Goal: Transaction & Acquisition: Purchase product/service

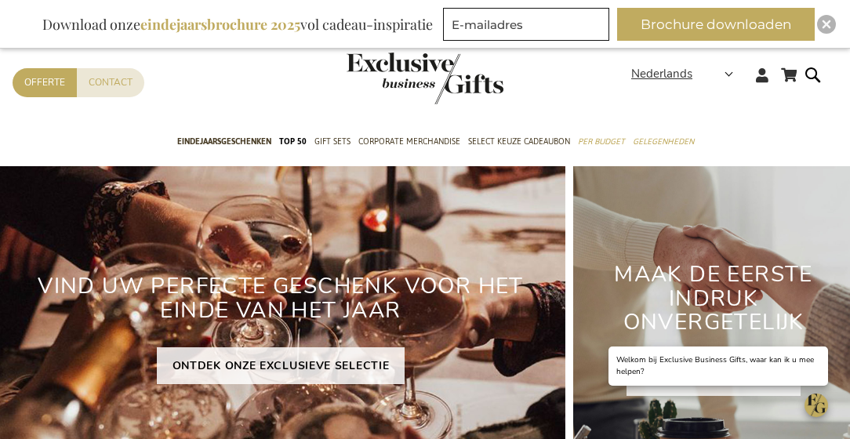
scroll to position [13, 0]
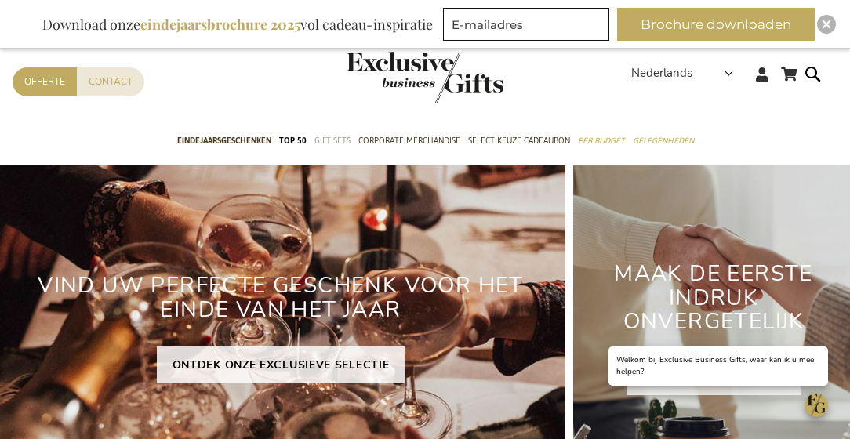
click at [315, 143] on span "Gift Sets" at bounding box center [333, 141] width 36 height 16
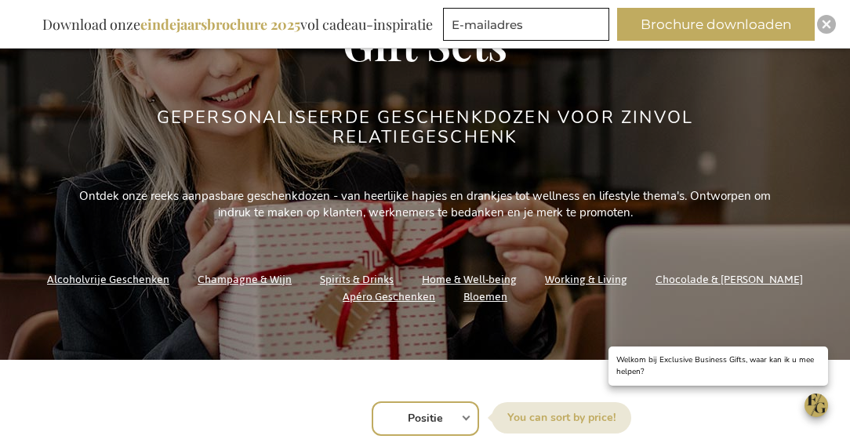
scroll to position [214, 0]
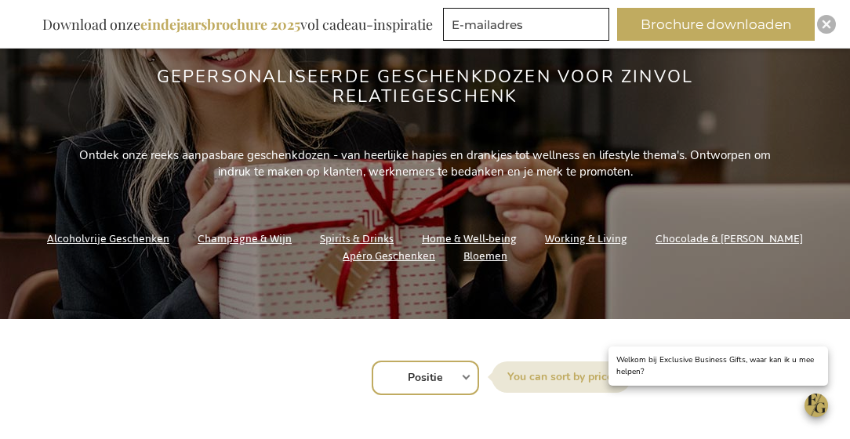
click at [282, 239] on link "Champagne & Wijn" at bounding box center [245, 238] width 94 height 21
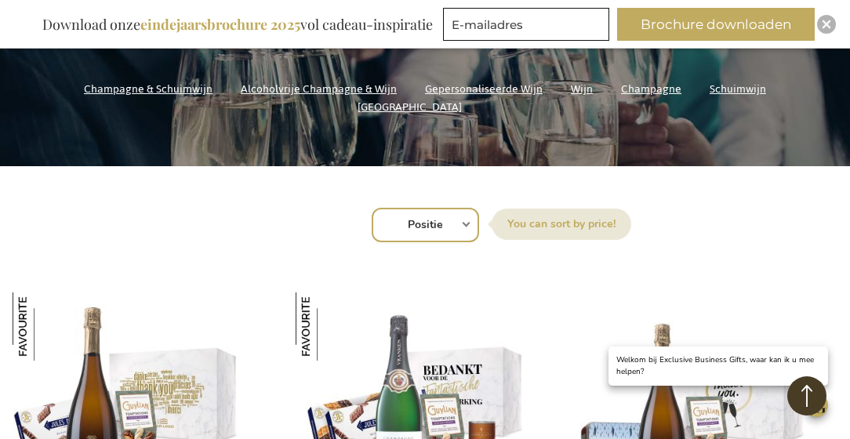
scroll to position [362, 0]
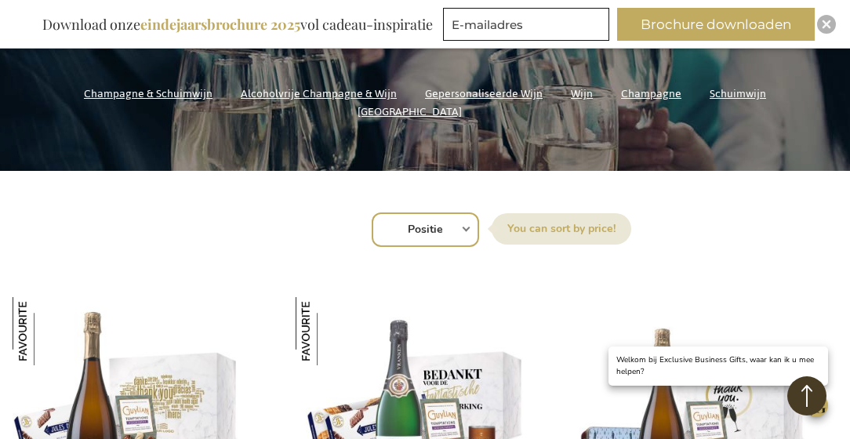
click at [469, 230] on select "Positie Best Sellers Meest bekeken Nieuw Biggest Saving Price: low to high Pric…" at bounding box center [425, 230] width 107 height 35
select select "price_asc"
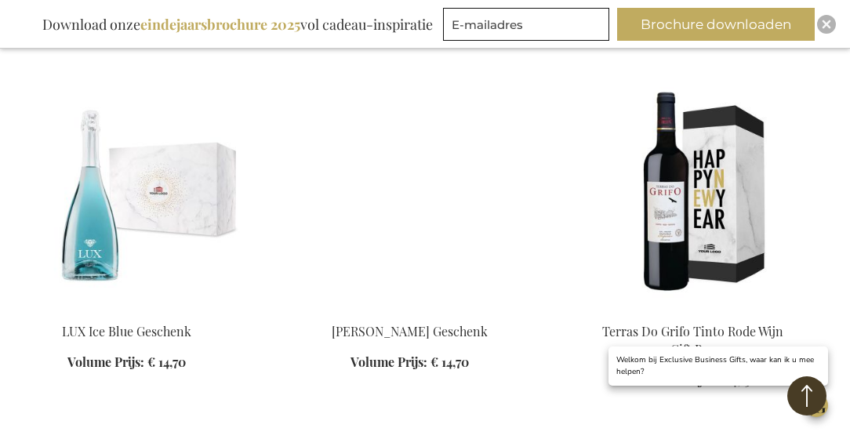
scroll to position [2116, 0]
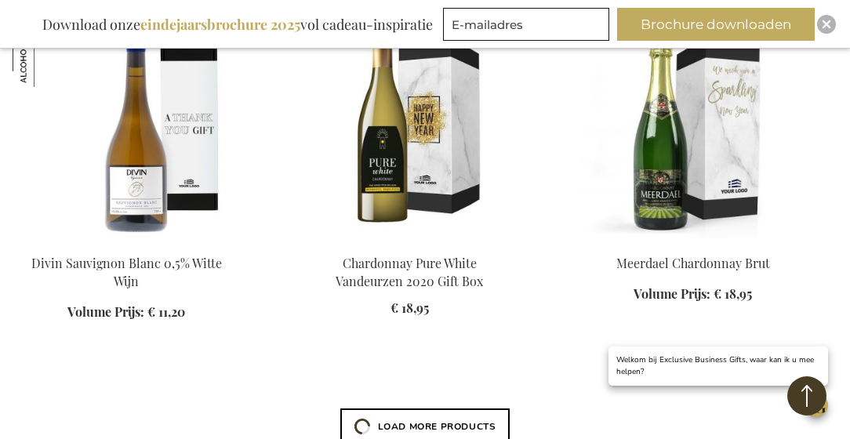
scroll to position [3253, 0]
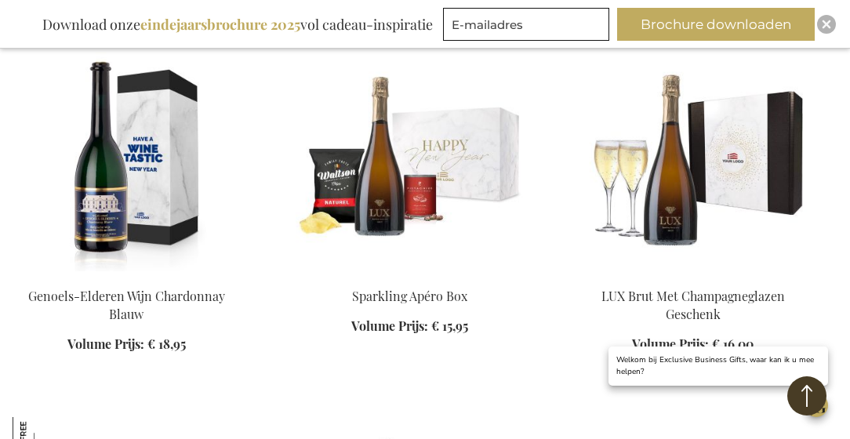
scroll to position [3643, 0]
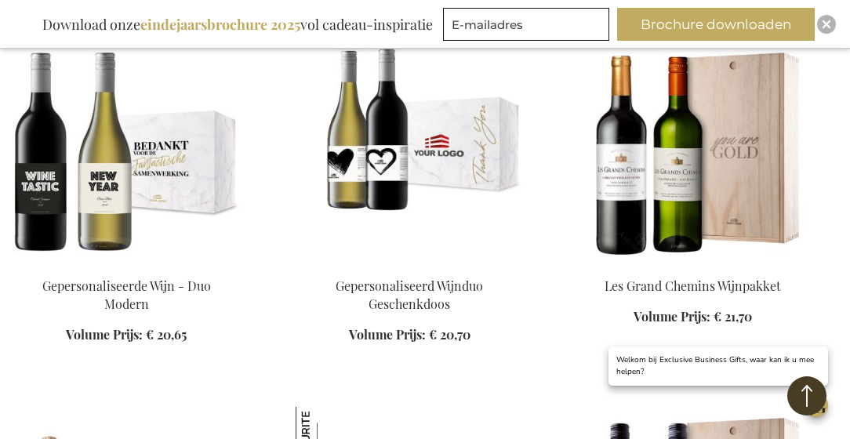
scroll to position [5518, 0]
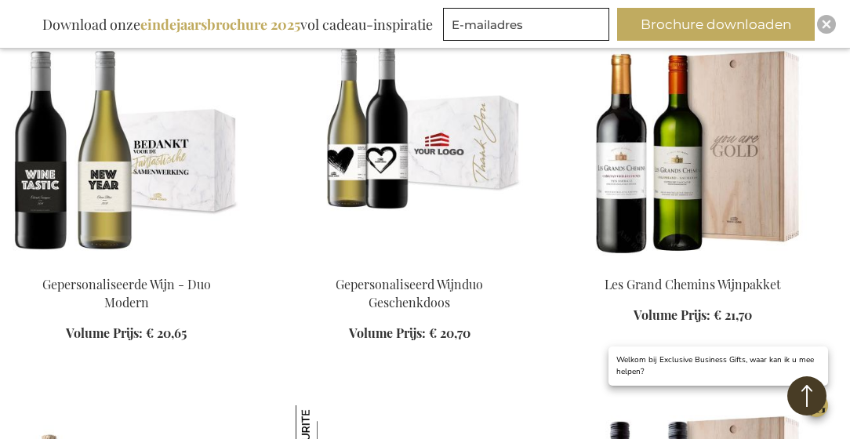
click at [368, 173] on img at bounding box center [409, 150] width 227 height 220
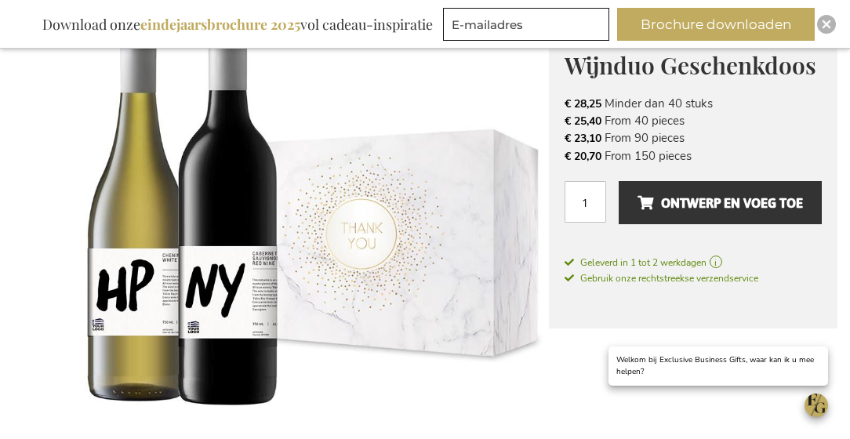
scroll to position [220, 0]
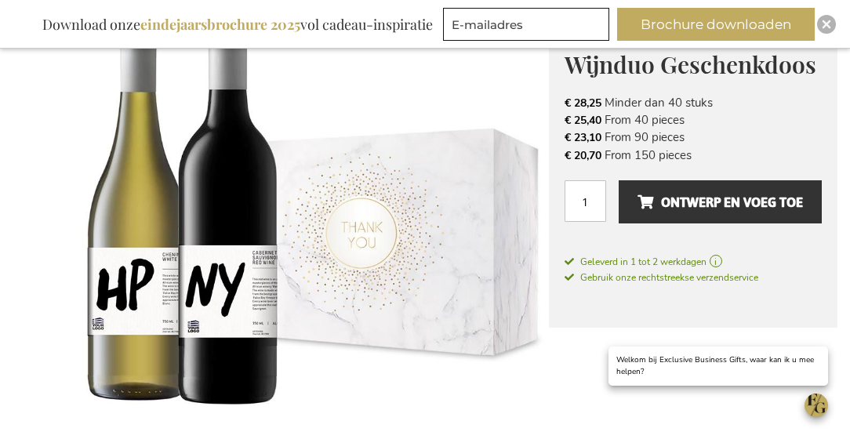
click at [216, 268] on img at bounding box center [281, 261] width 537 height 536
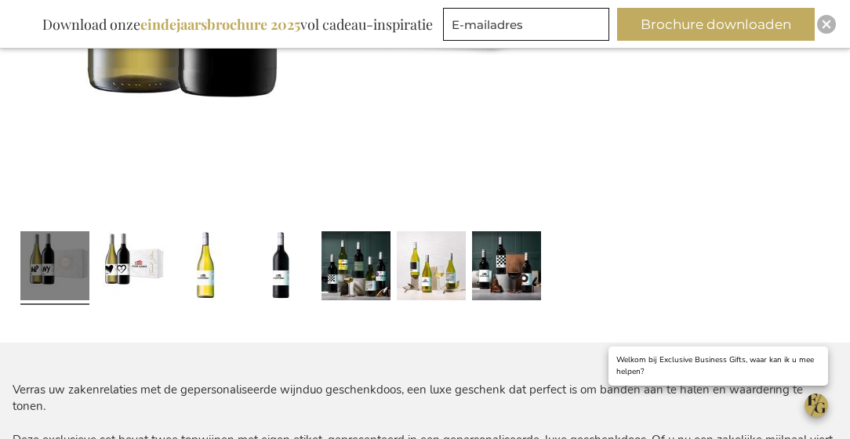
scroll to position [531, 0]
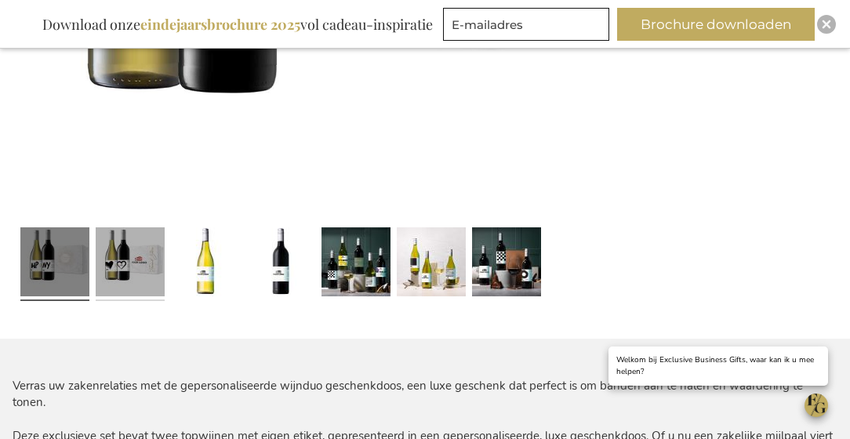
click at [140, 249] on link at bounding box center [130, 264] width 69 height 86
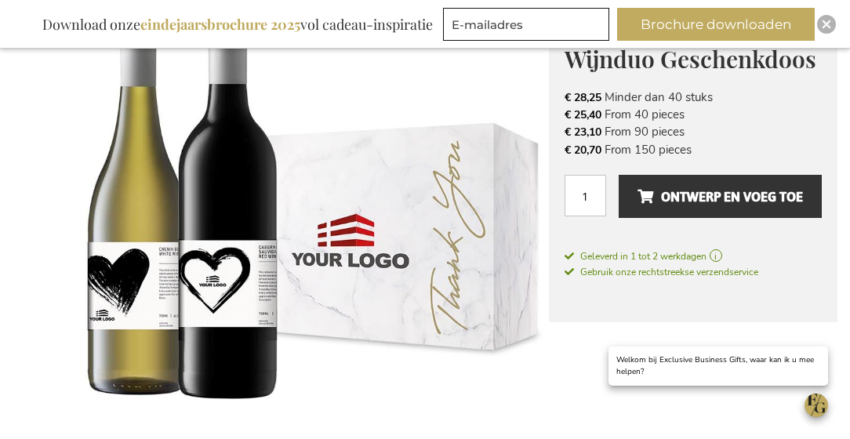
scroll to position [204, 0]
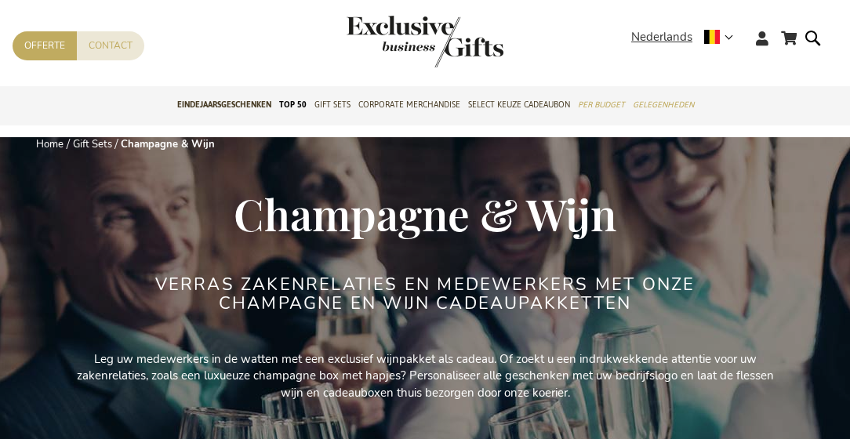
select select "price_asc"
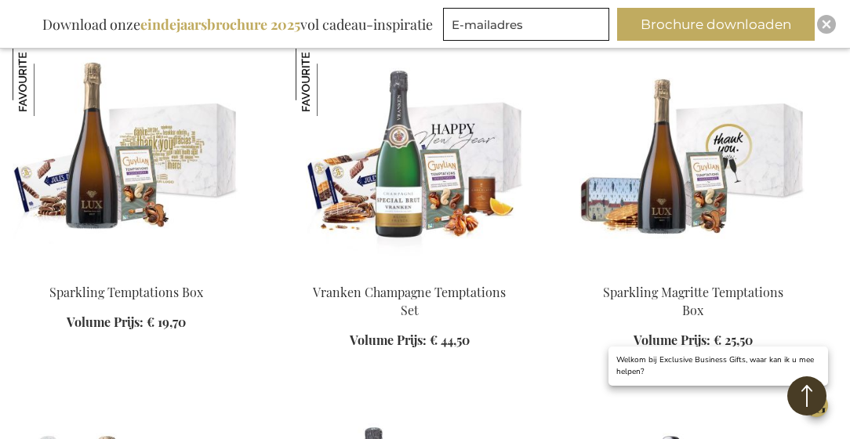
scroll to position [687, 0]
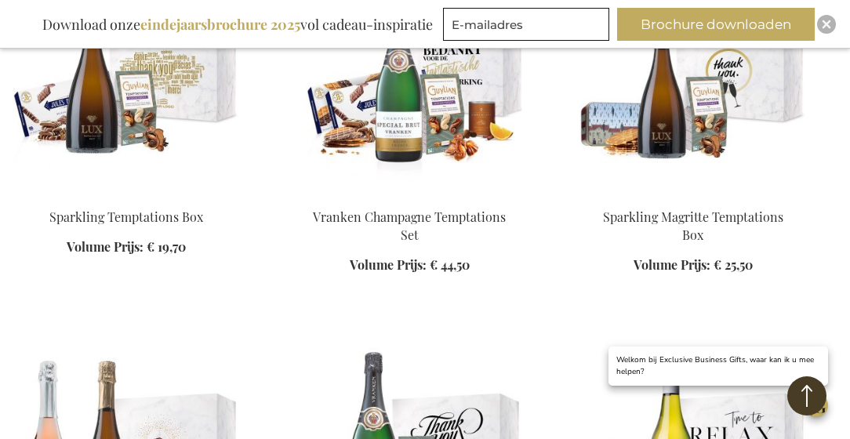
click at [125, 124] on img at bounding box center [126, 83] width 227 height 220
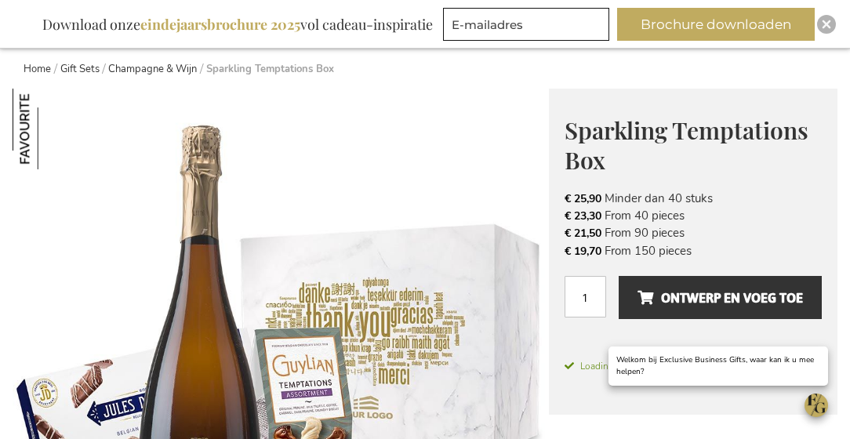
scroll to position [131, 0]
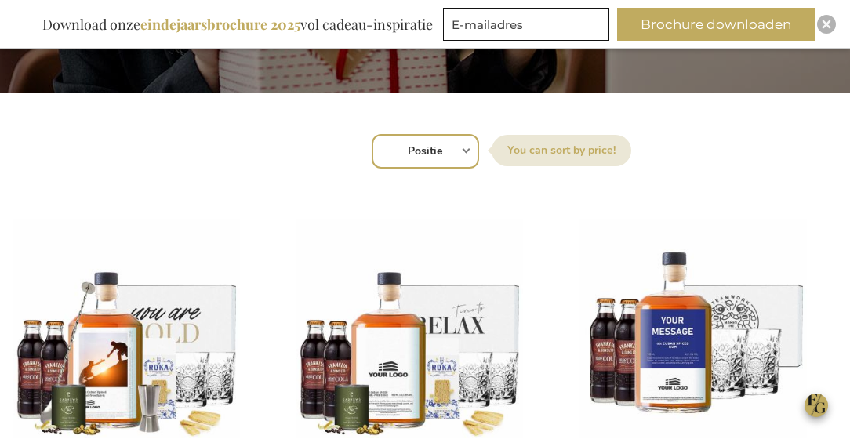
scroll to position [445, 0]
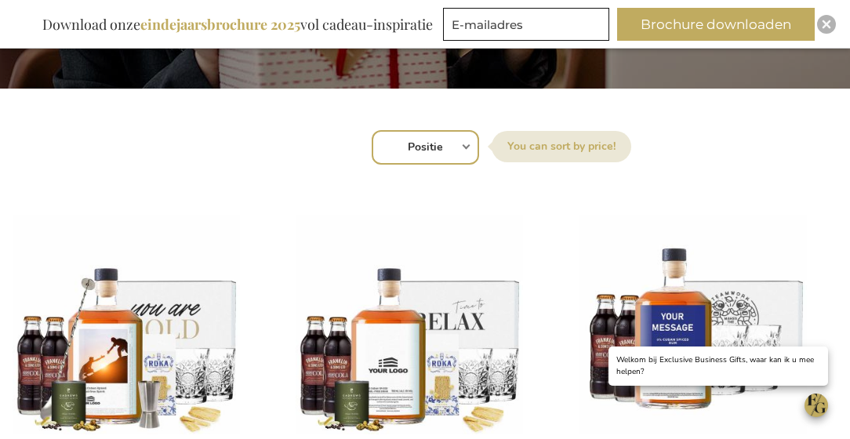
click at [463, 148] on select "Positie Best Sellers Meest bekeken Nieuw Biggest Saving Price: low to high Pric…" at bounding box center [425, 147] width 107 height 35
select select "price_asc"
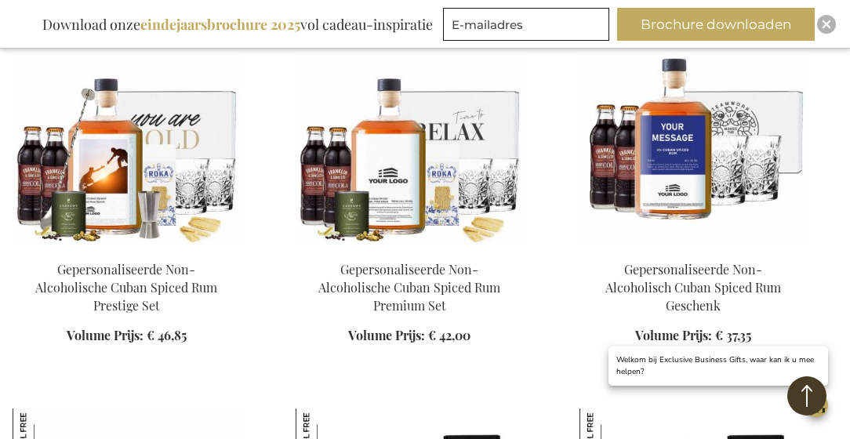
scroll to position [644, 0]
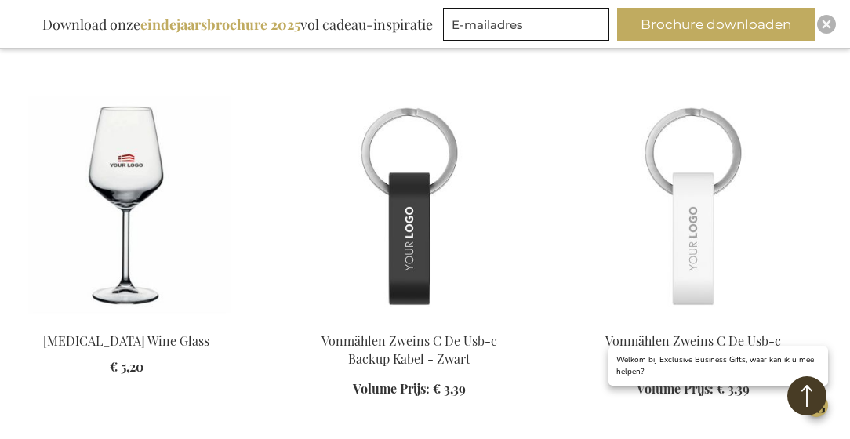
scroll to position [249, 0]
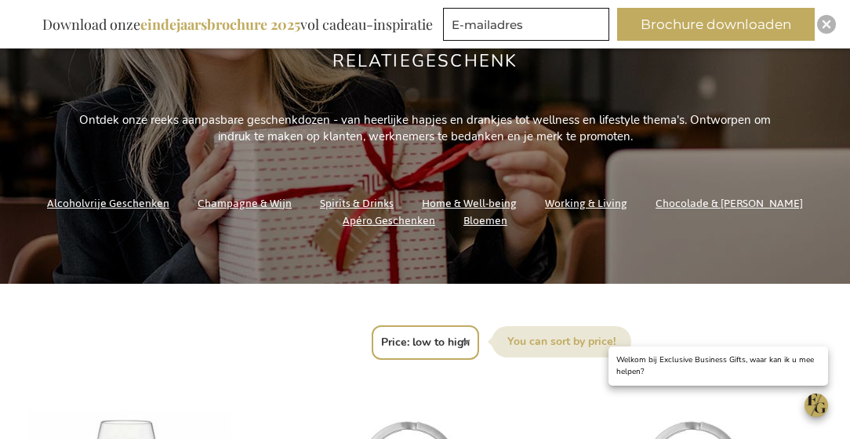
click at [256, 205] on link "Champagne & Wijn" at bounding box center [245, 203] width 94 height 21
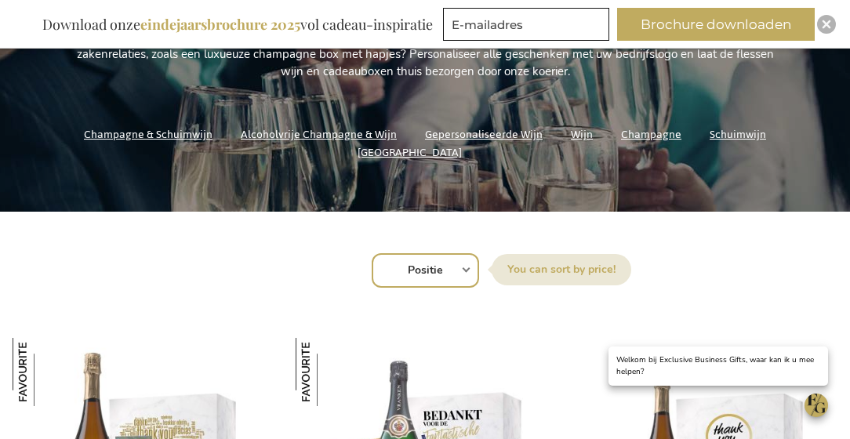
scroll to position [325, 0]
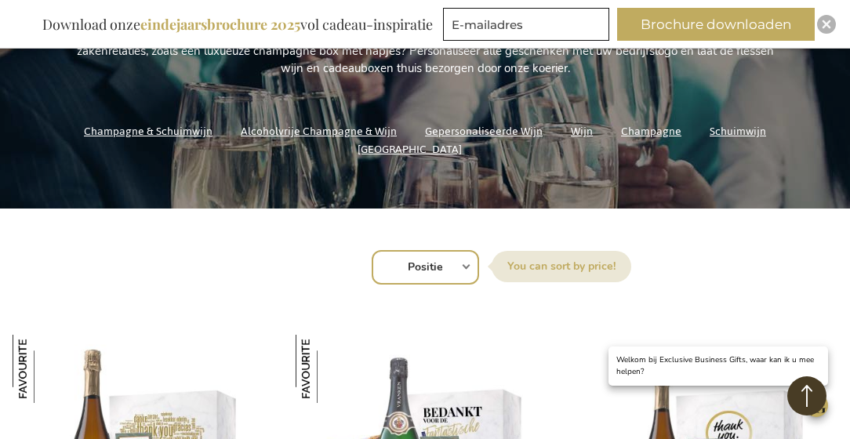
click at [460, 265] on select "Positie Best Sellers Meest bekeken Nieuw Biggest Saving Price: low to high Pric…" at bounding box center [425, 267] width 107 height 35
select select "price_asc"
click at [540, 263] on label "Sorteer op" at bounding box center [562, 266] width 140 height 31
click at [479, 263] on select "Positie Best Sellers Meest bekeken Nieuw Biggest Saving Price: low to high Pric…" at bounding box center [425, 267] width 107 height 35
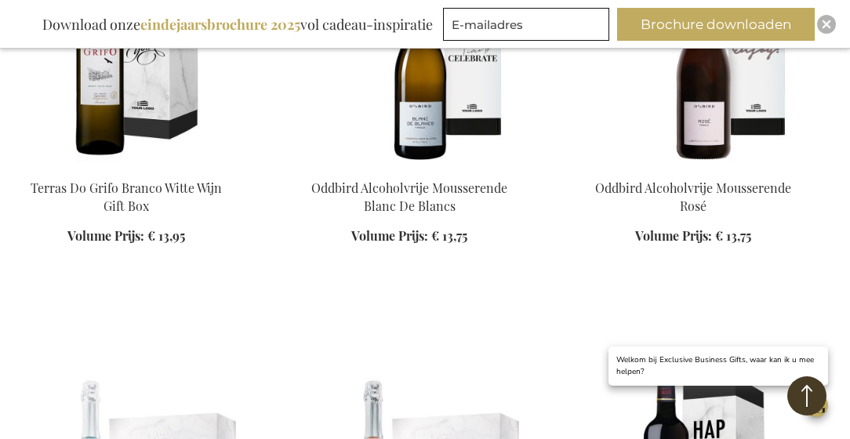
scroll to position [1821, 0]
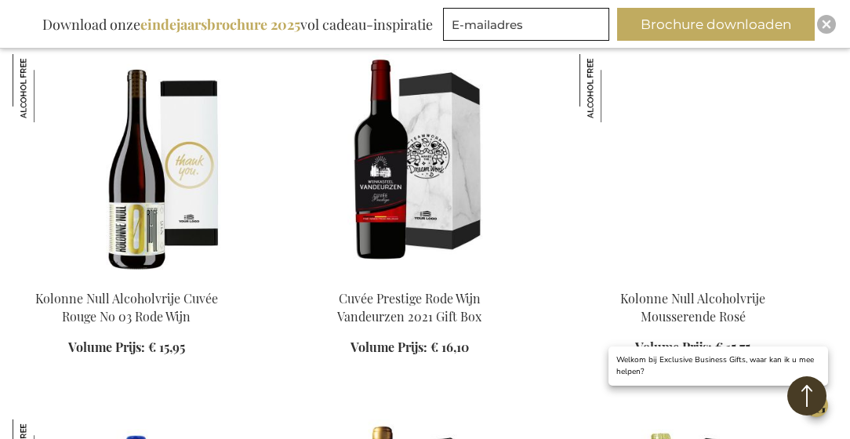
scroll to position [2843, 0]
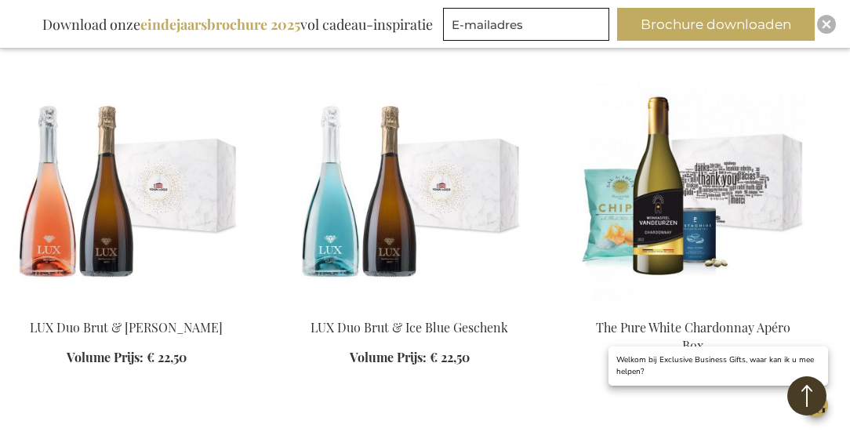
scroll to position [4301, 0]
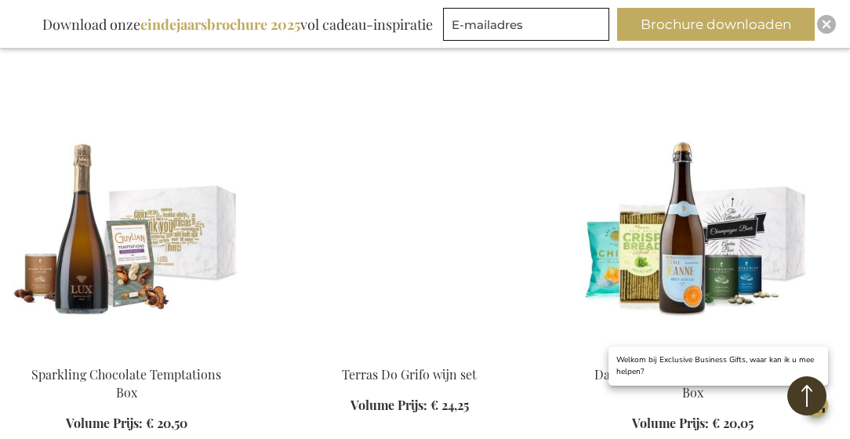
scroll to position [5121, 0]
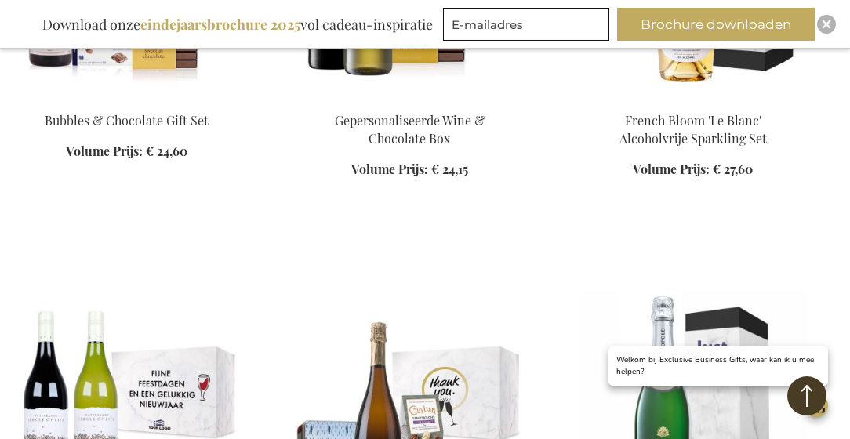
scroll to position [6404, 0]
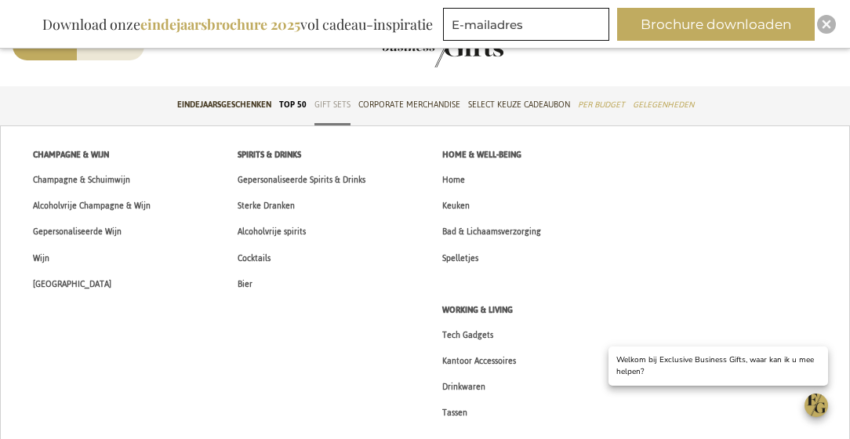
click at [329, 103] on span "Gift Sets" at bounding box center [333, 104] width 36 height 16
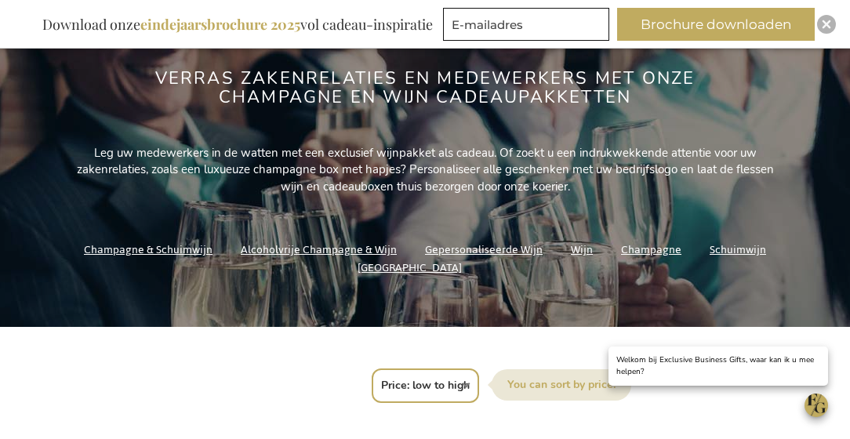
scroll to position [237, 0]
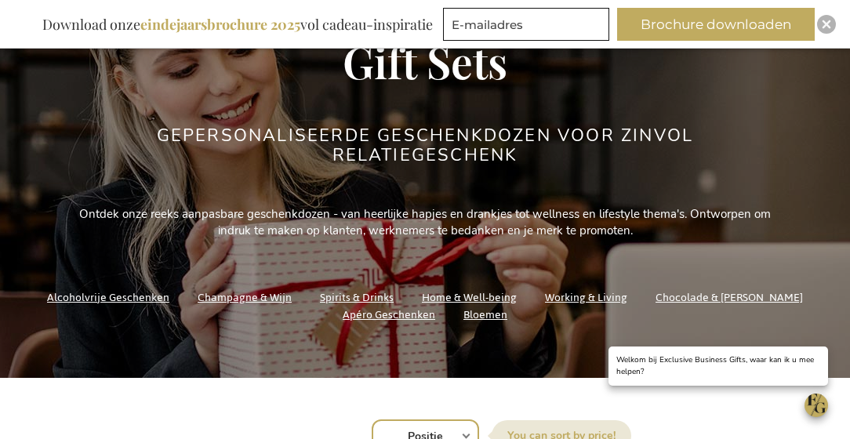
scroll to position [155, 0]
click at [500, 300] on link "Home & Well-being" at bounding box center [469, 297] width 95 height 21
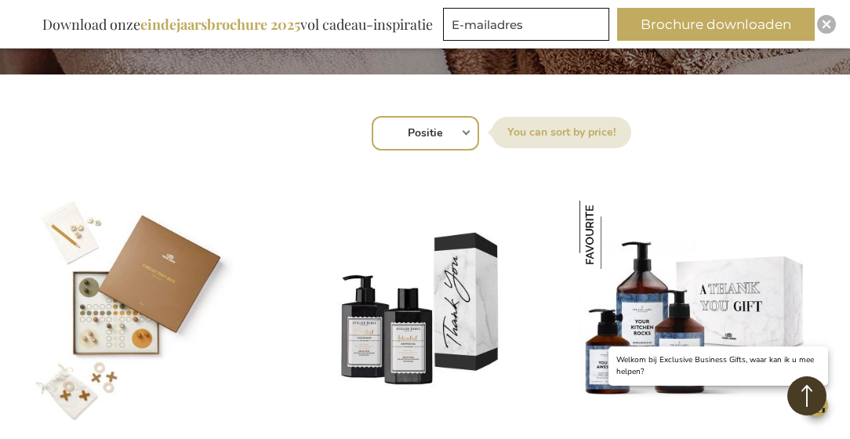
scroll to position [426, 0]
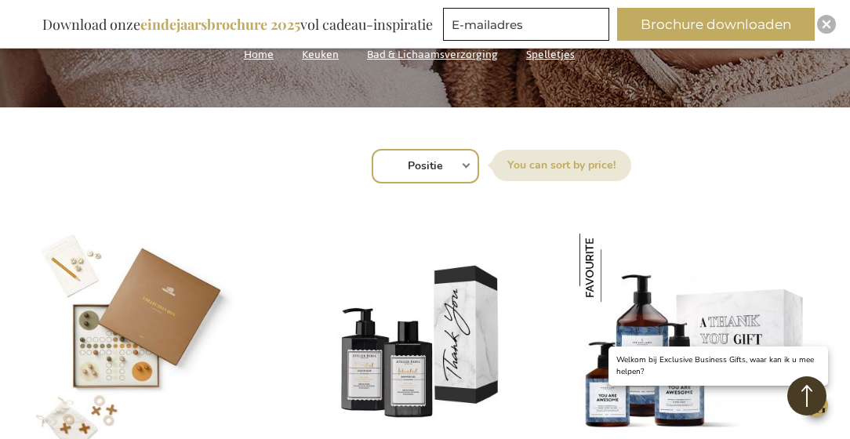
click at [461, 166] on select "Positie Best Sellers Meest bekeken Nieuw Biggest Saving Price: low to high Pric…" at bounding box center [425, 166] width 107 height 35
select select "price_asc"
click at [529, 156] on label "Sorteer op" at bounding box center [562, 165] width 140 height 31
click at [479, 156] on select "Positie Best Sellers Meest bekeken Nieuw Biggest Saving Price: low to high Pric…" at bounding box center [425, 166] width 107 height 35
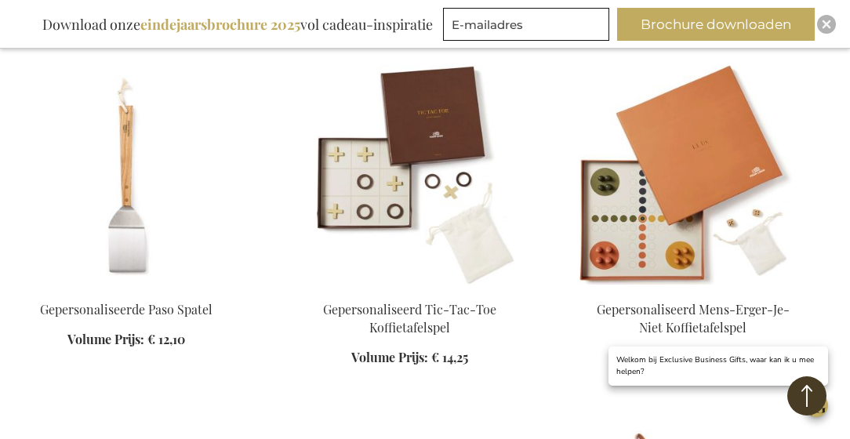
scroll to position [601, 0]
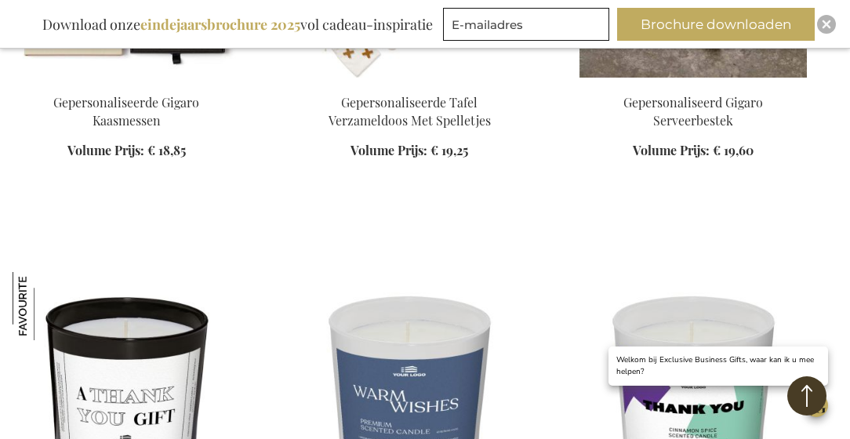
scroll to position [1919, 0]
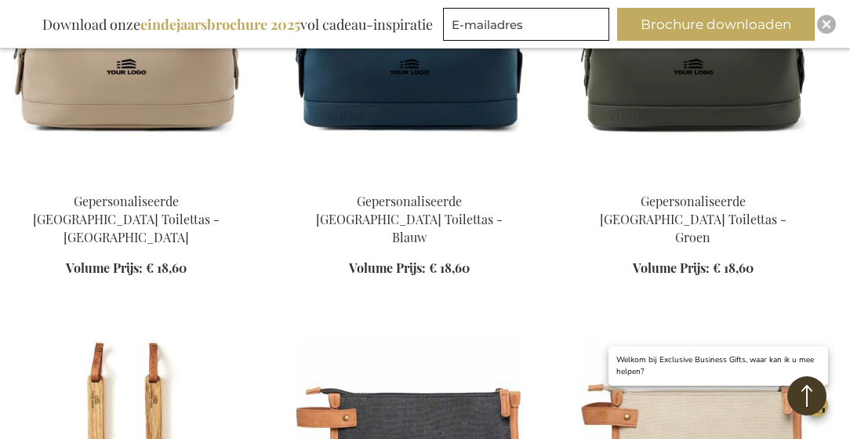
scroll to position [2958, 0]
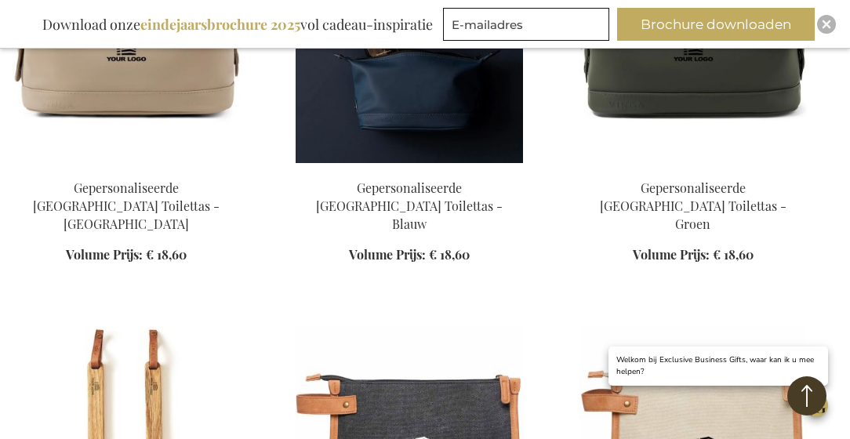
click at [333, 133] on img at bounding box center [409, 54] width 227 height 220
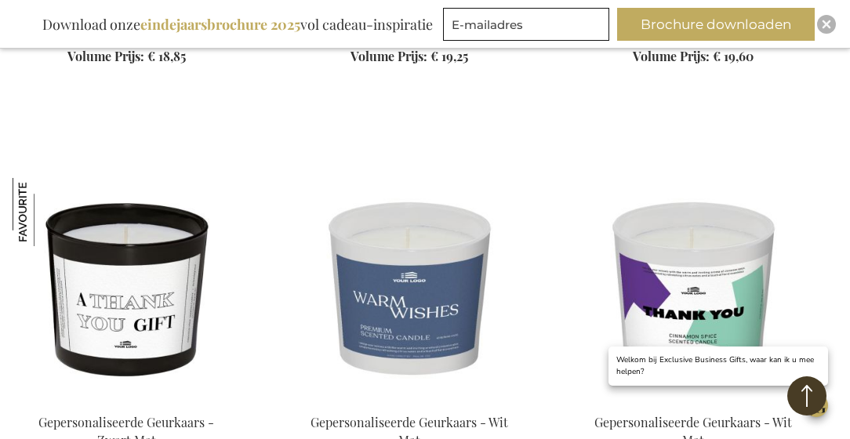
scroll to position [2001, 0]
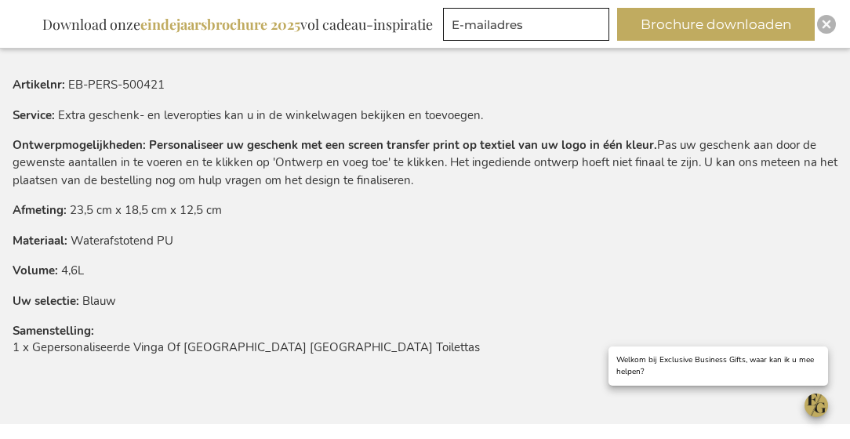
scroll to position [1144, 0]
